Goal: Task Accomplishment & Management: Use online tool/utility

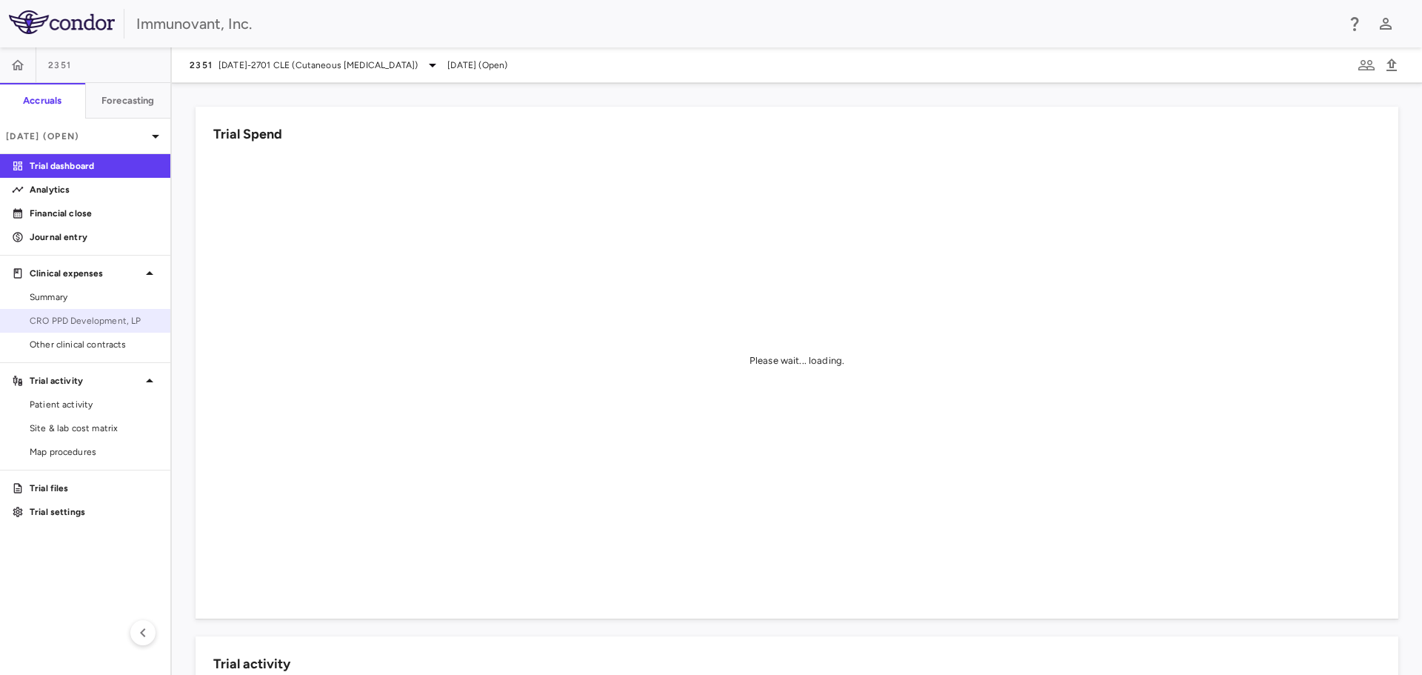
click at [61, 317] on span "CRO PPD Development, LP" at bounding box center [94, 320] width 129 height 13
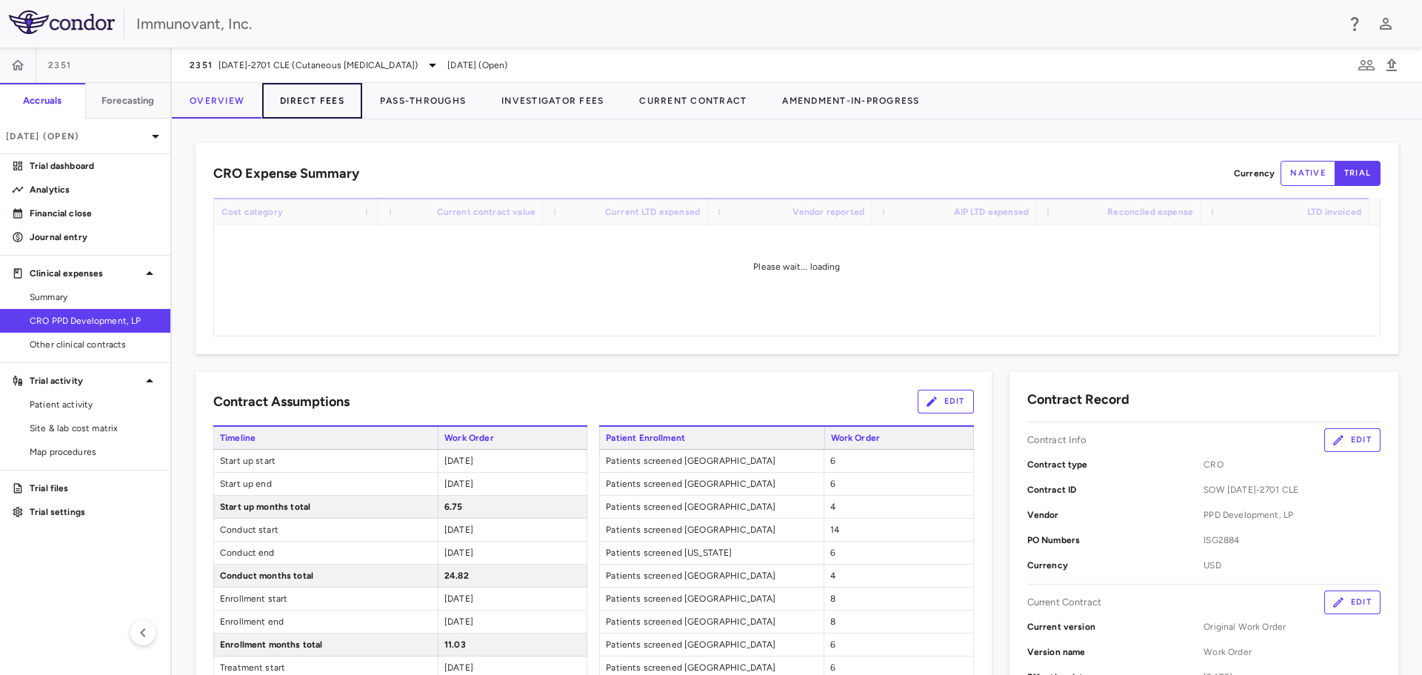
click at [306, 105] on button "Direct Fees" at bounding box center [312, 101] width 100 height 36
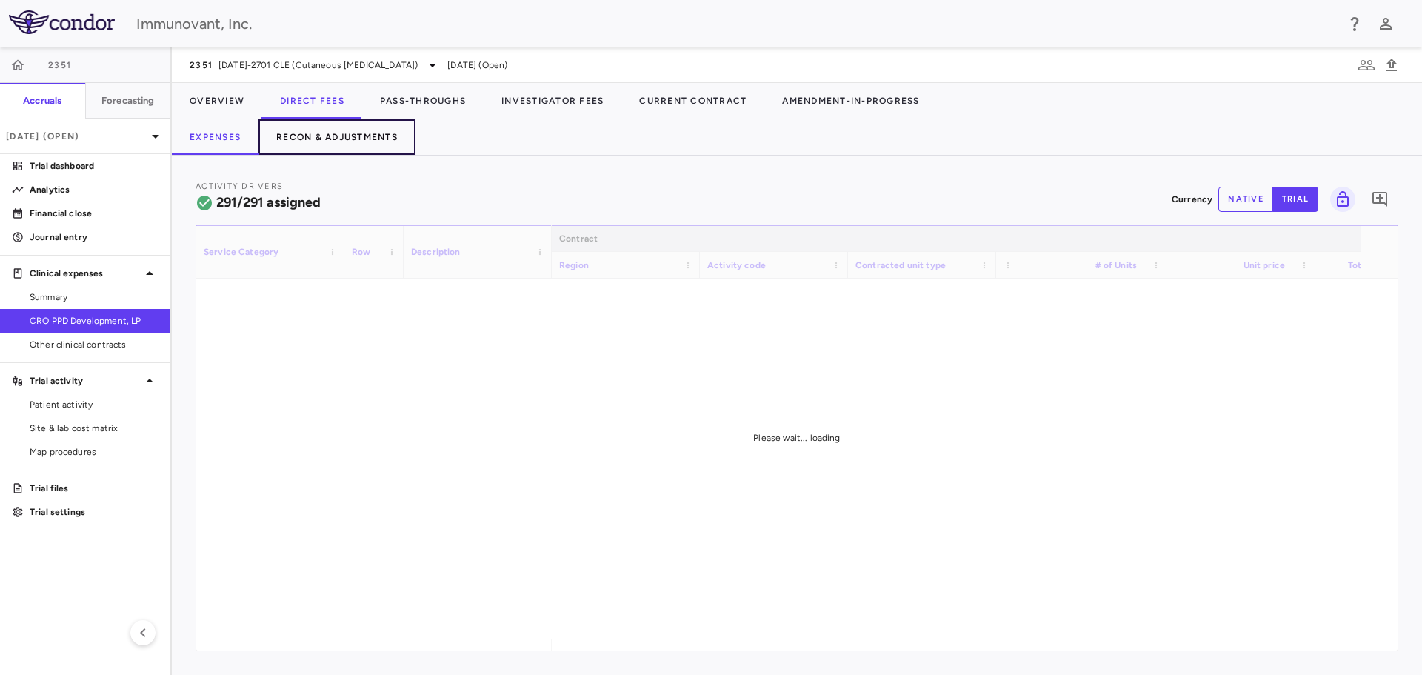
click at [350, 142] on button "Recon & Adjustments" at bounding box center [337, 137] width 157 height 36
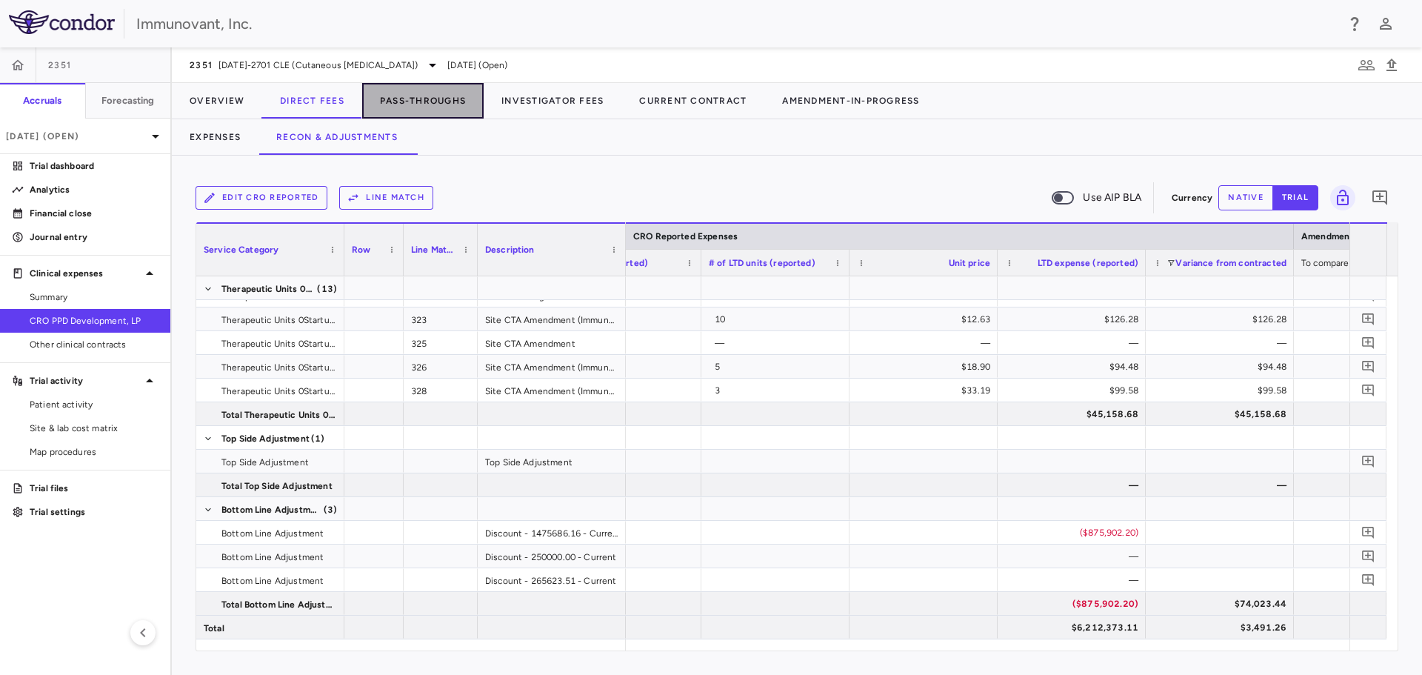
click at [419, 101] on button "Pass-Throughs" at bounding box center [422, 101] width 121 height 36
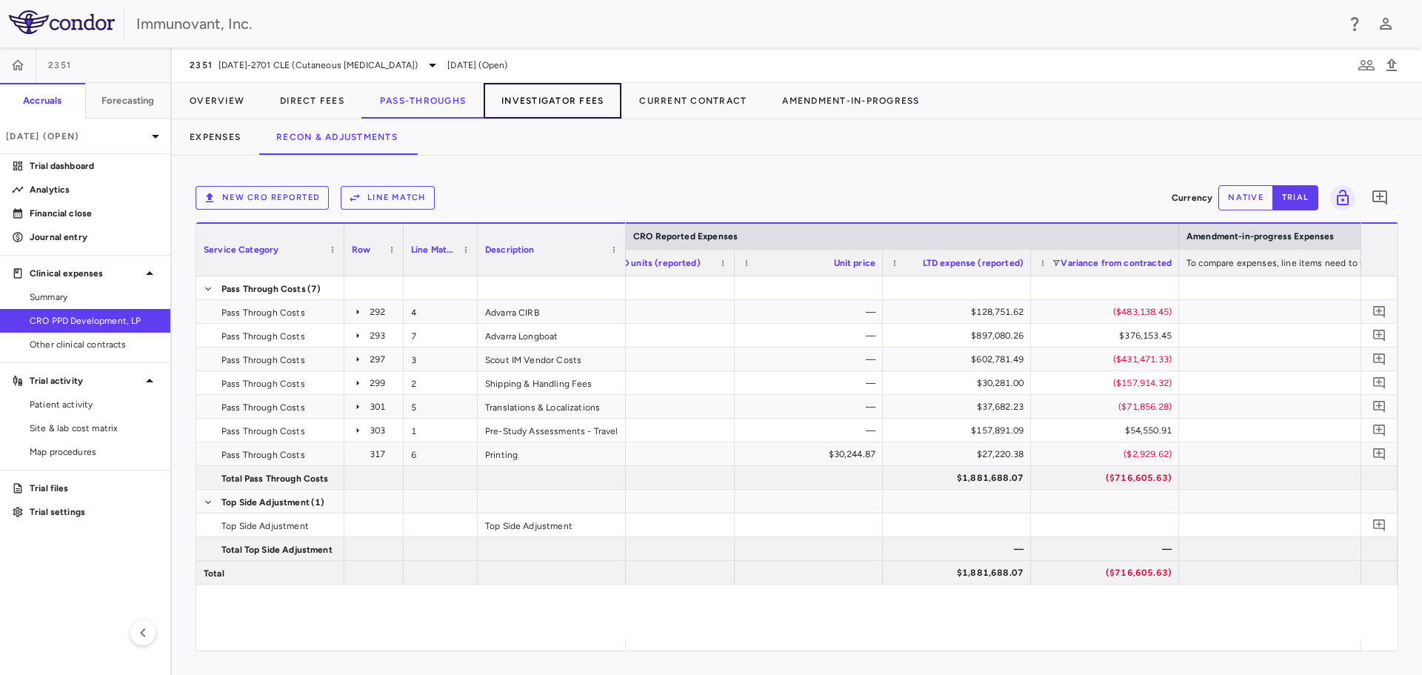
click at [556, 91] on button "Investigator Fees" at bounding box center [553, 101] width 138 height 36
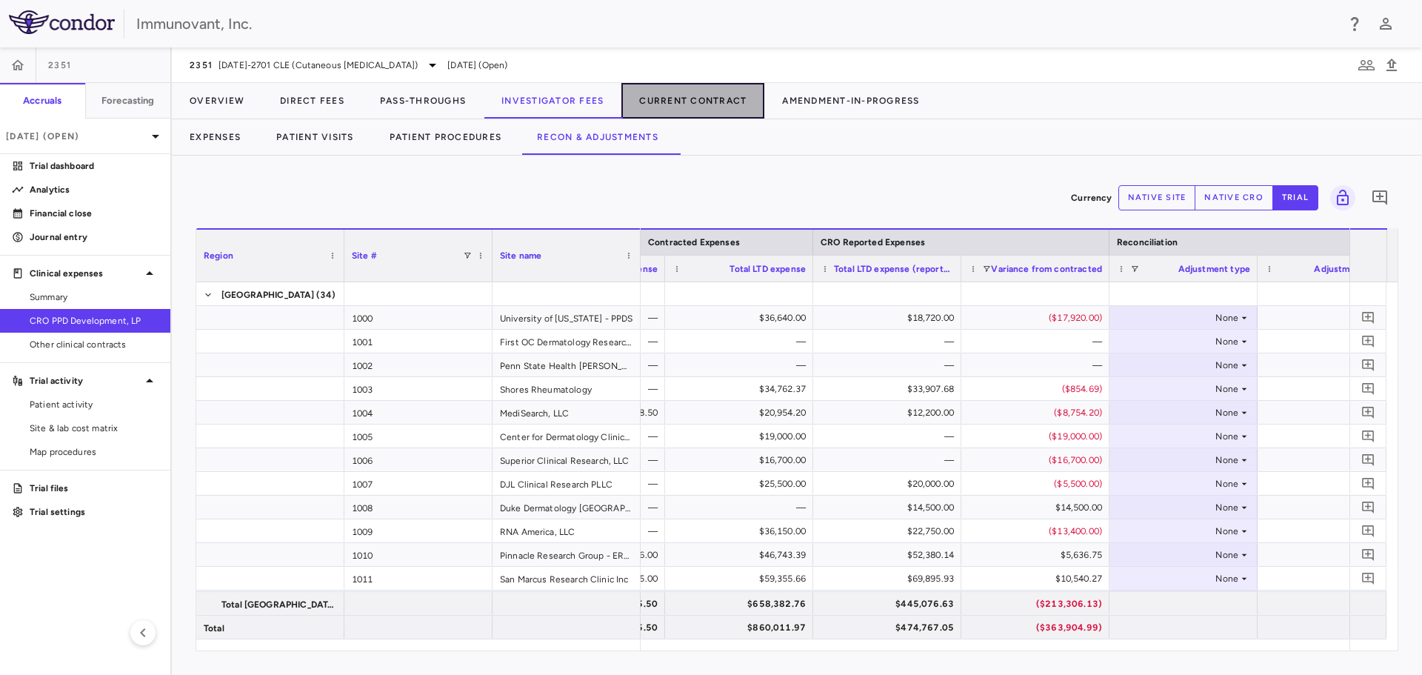
click at [704, 97] on button "Current Contract" at bounding box center [693, 101] width 143 height 36
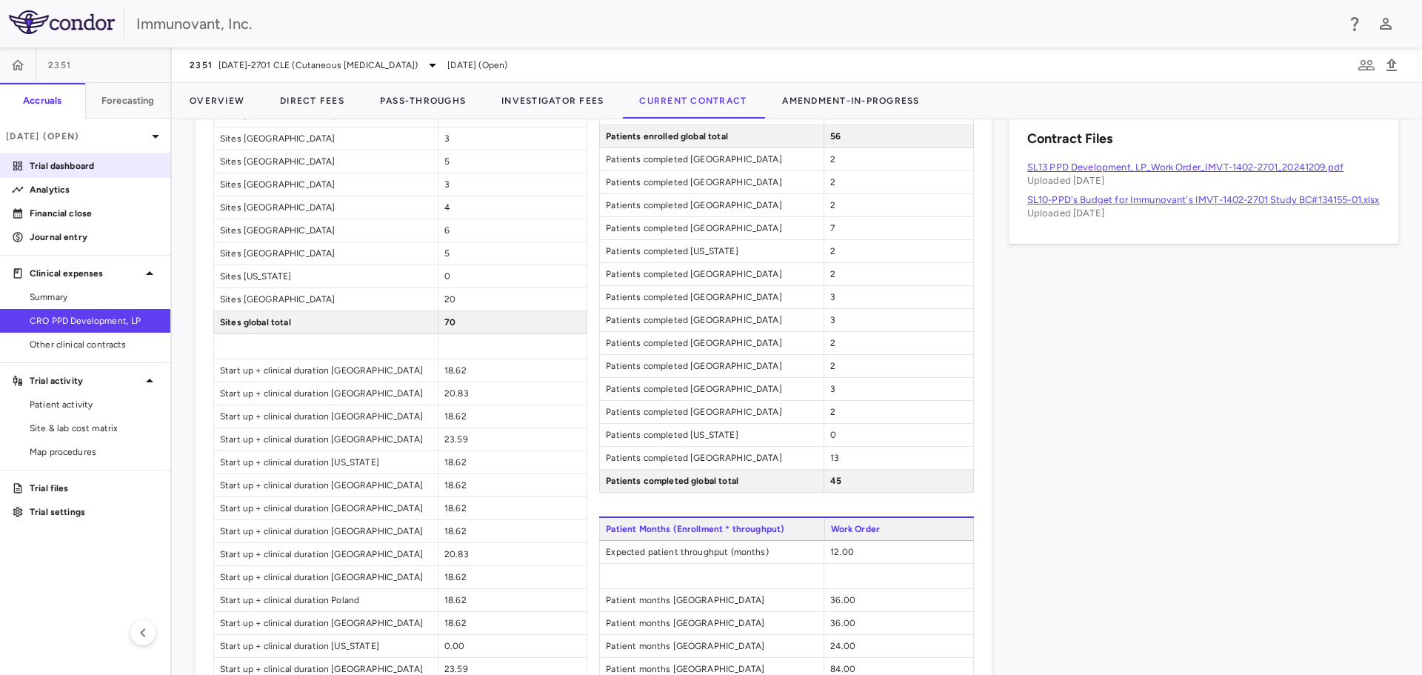
click at [94, 163] on p "Trial dashboard" at bounding box center [94, 165] width 129 height 13
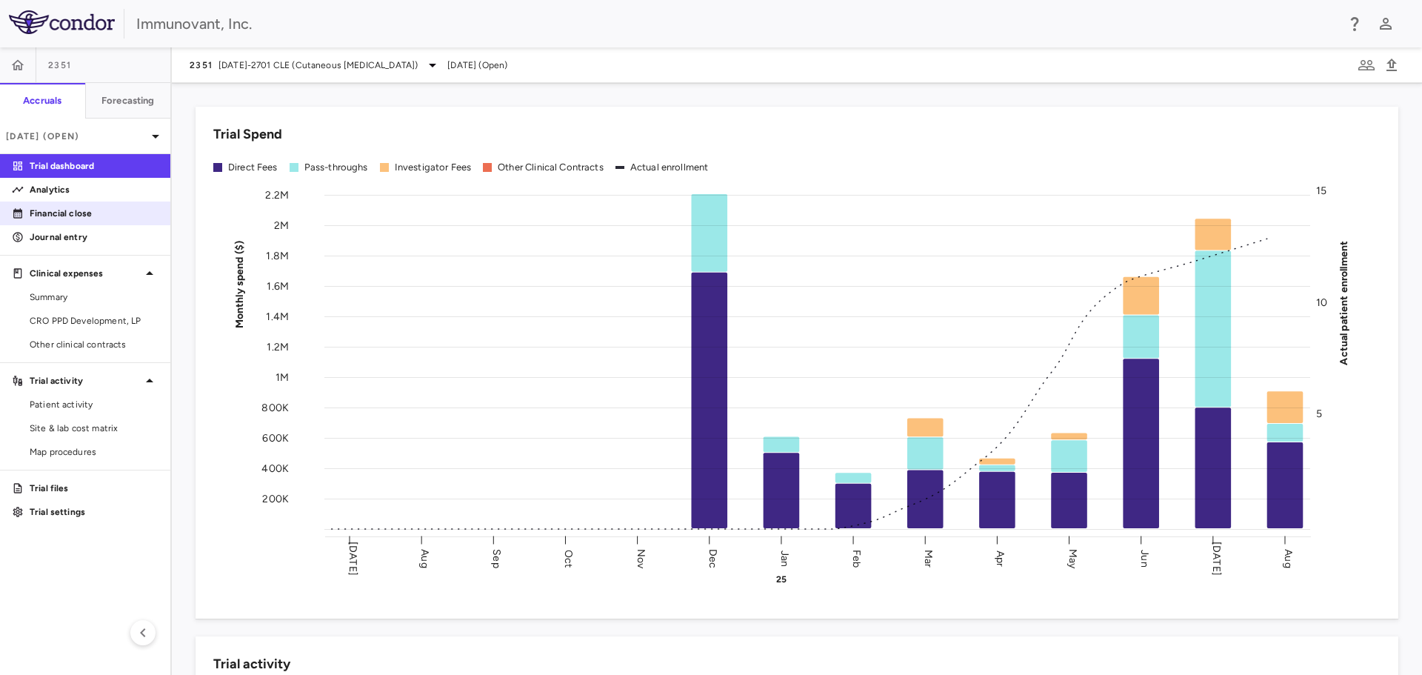
click at [81, 211] on p "Financial close" at bounding box center [94, 213] width 129 height 13
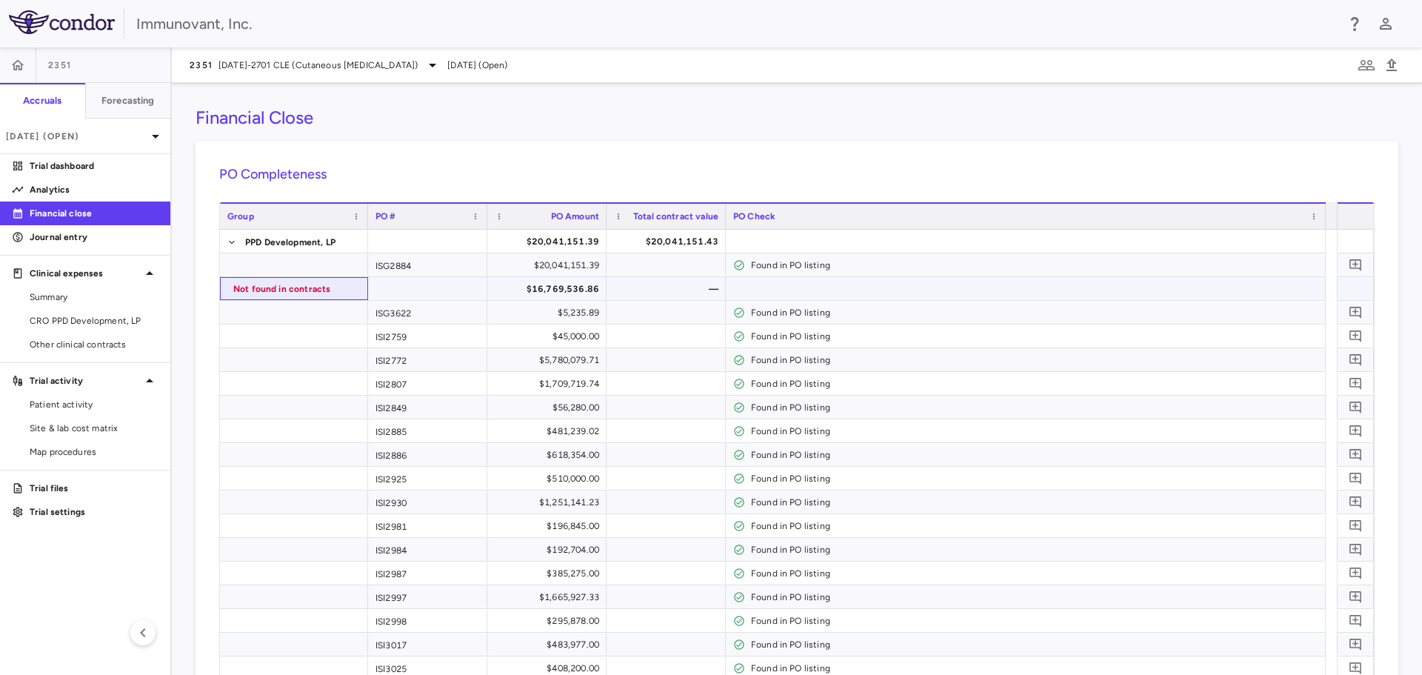
click at [230, 290] on div "Not found in contracts" at bounding box center [293, 288] width 133 height 21
click at [223, 291] on div "Not found in contracts" at bounding box center [294, 288] width 148 height 23
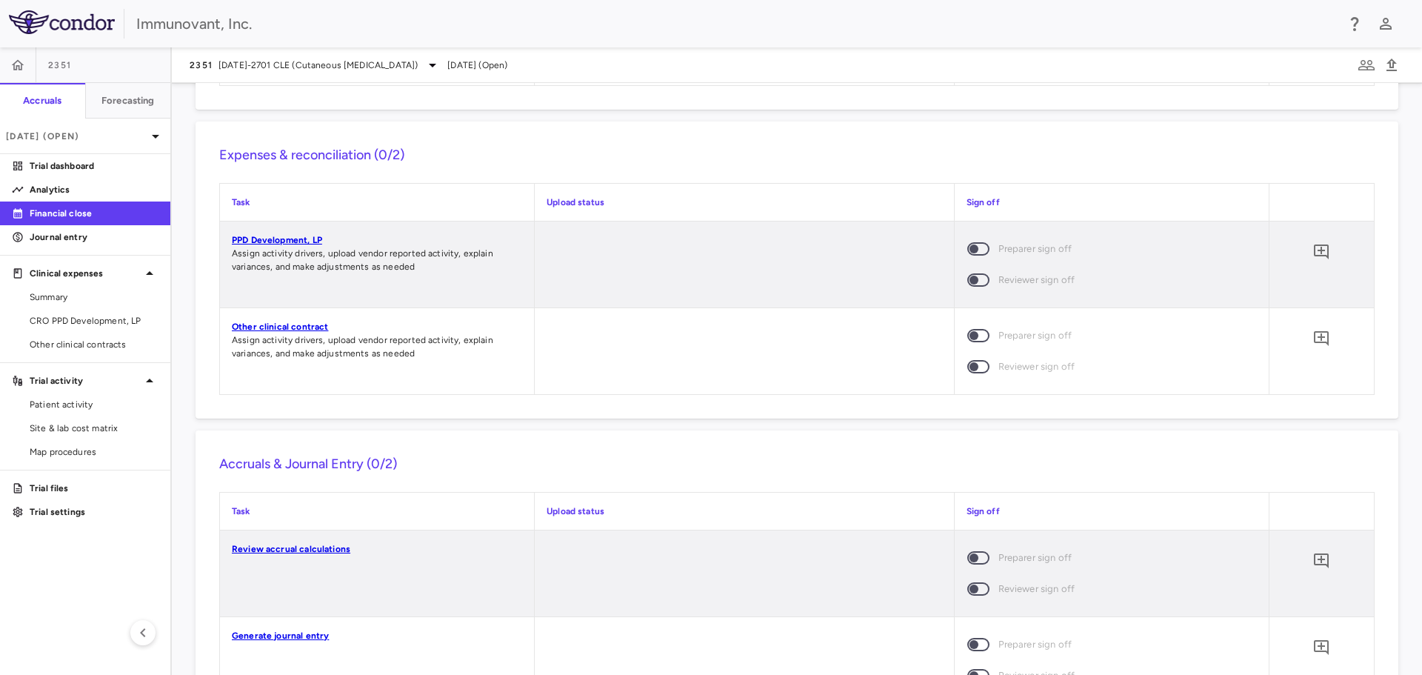
scroll to position [1780, 0]
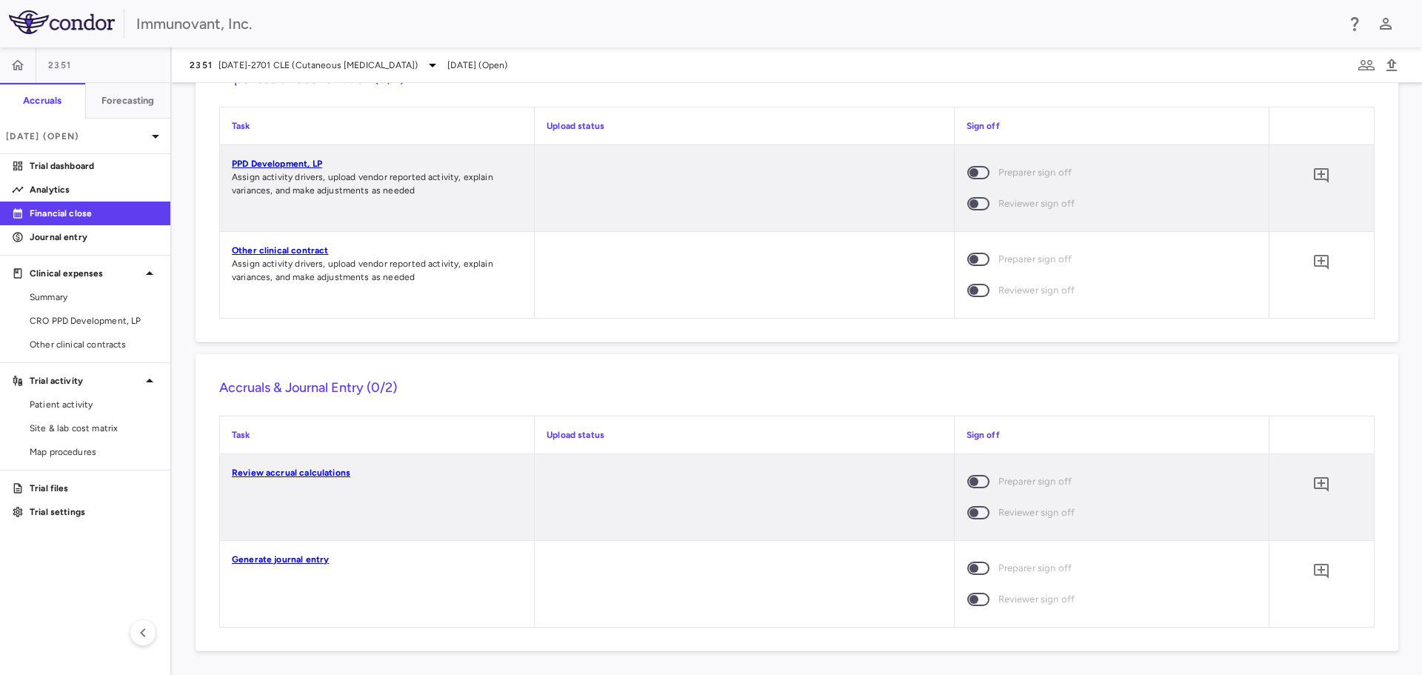
click at [295, 558] on link "Generate journal entry" at bounding box center [280, 559] width 97 height 10
